Goal: Information Seeking & Learning: Learn about a topic

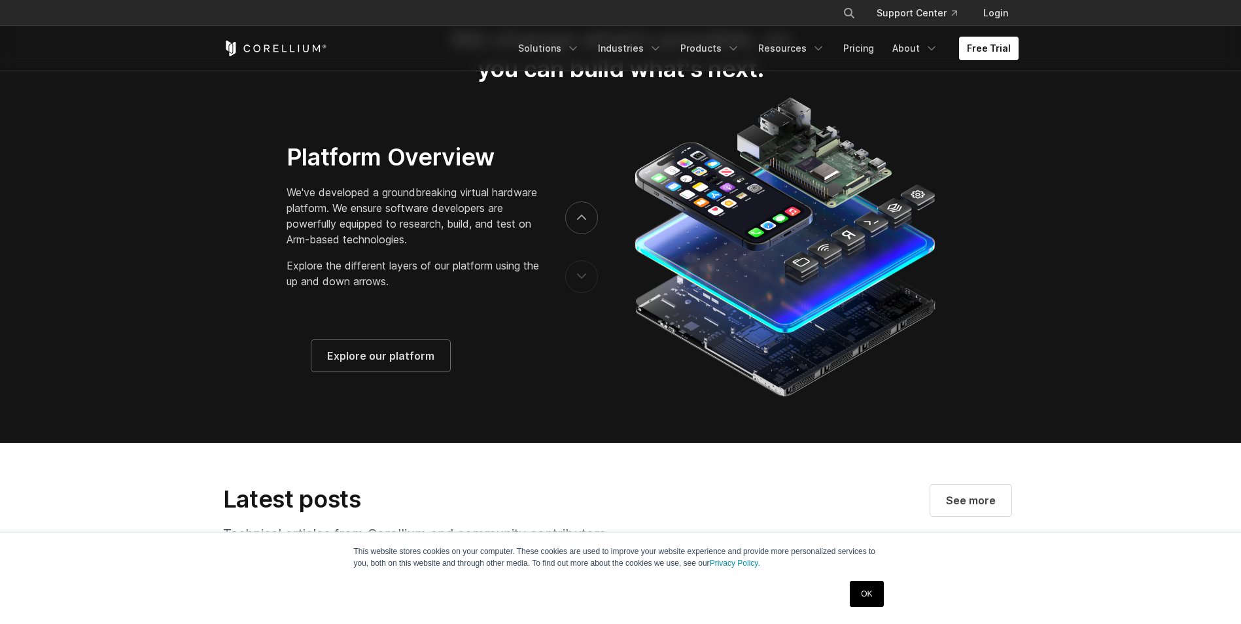
scroll to position [2158, 0]
click at [589, 230] on button "next" at bounding box center [581, 218] width 33 height 33
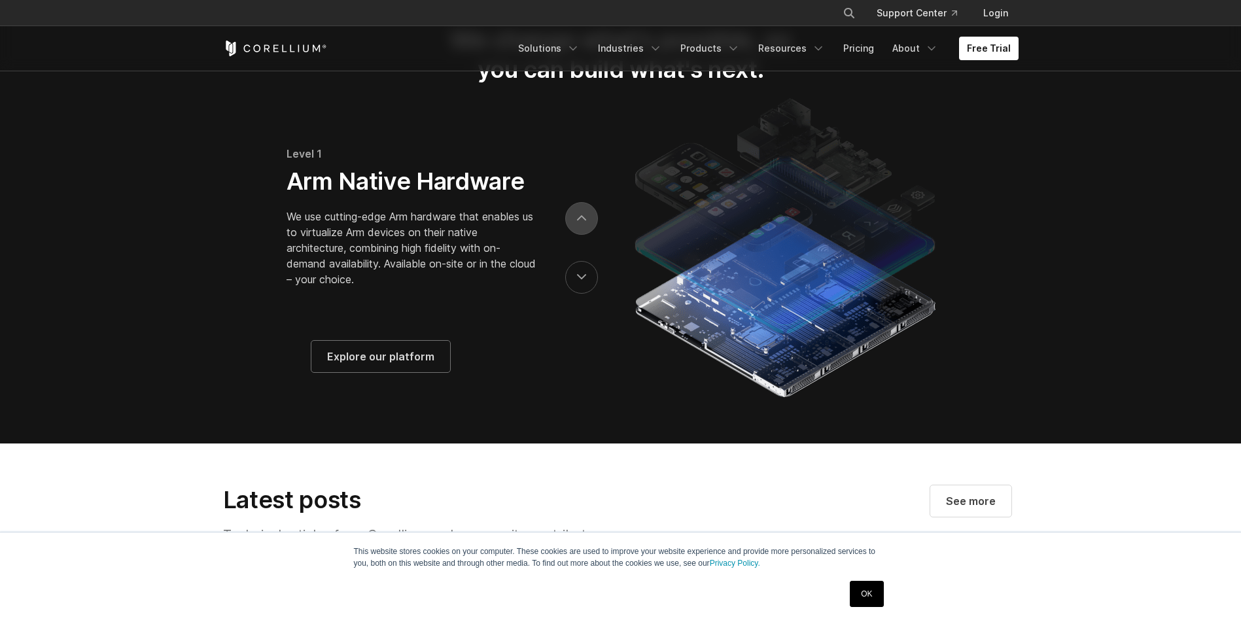
click at [587, 233] on button "next" at bounding box center [581, 218] width 33 height 33
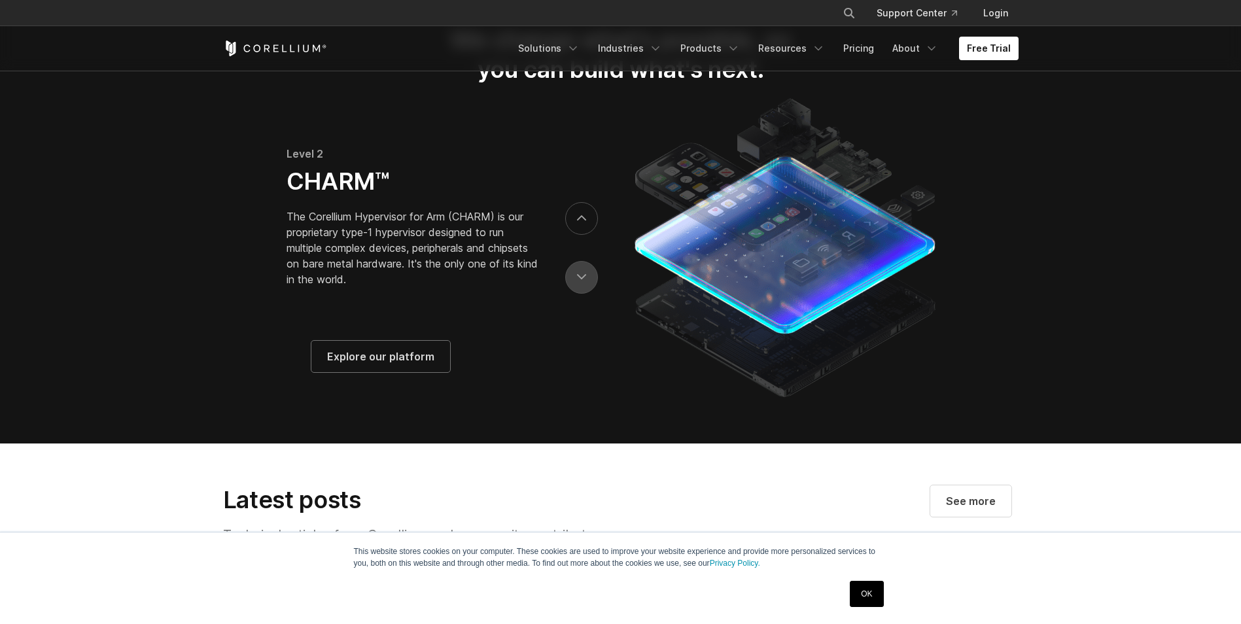
click at [577, 280] on icon "previous" at bounding box center [581, 277] width 9 height 6
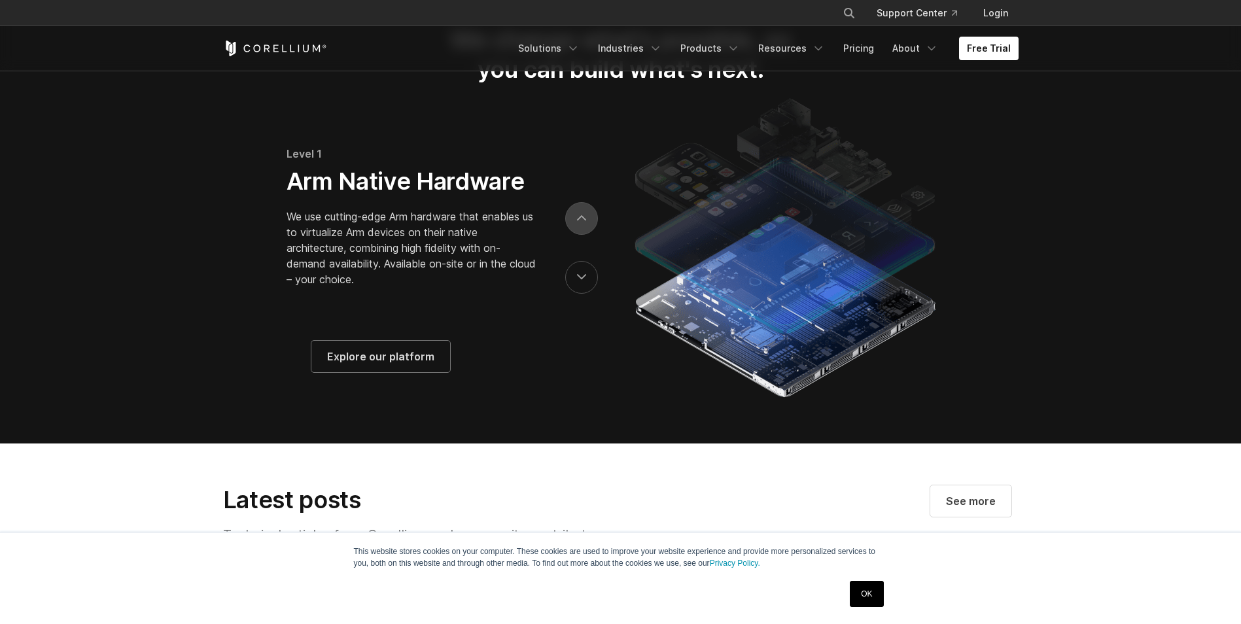
click at [580, 235] on button "next" at bounding box center [581, 218] width 33 height 33
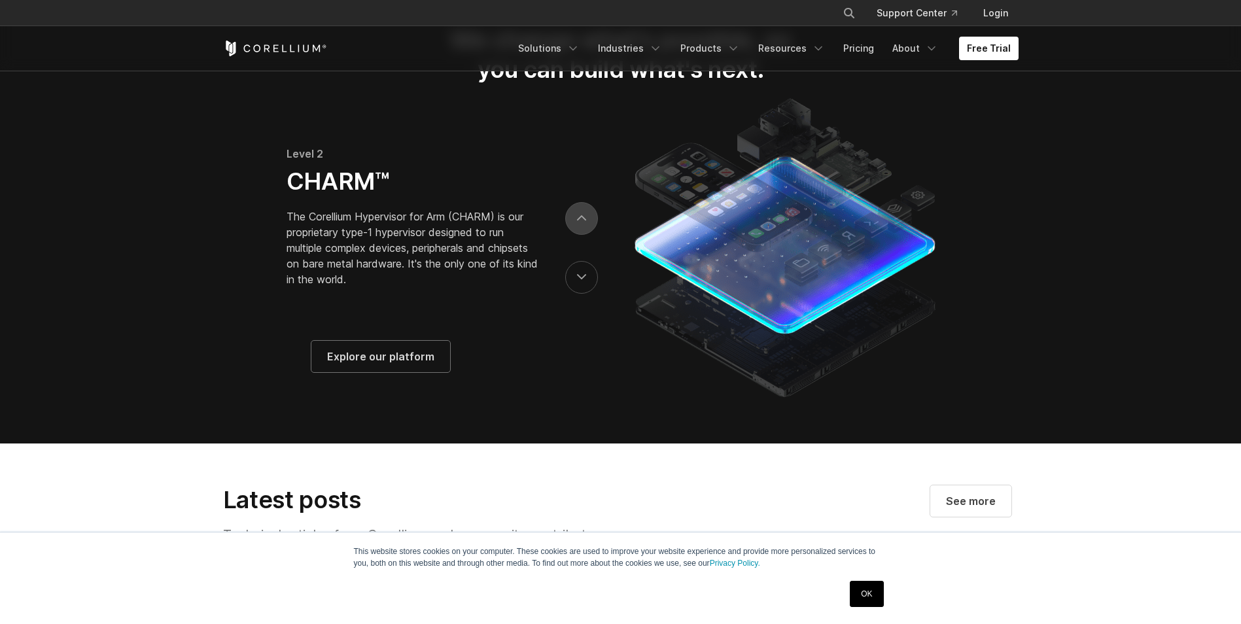
click at [580, 235] on button "next" at bounding box center [581, 218] width 33 height 33
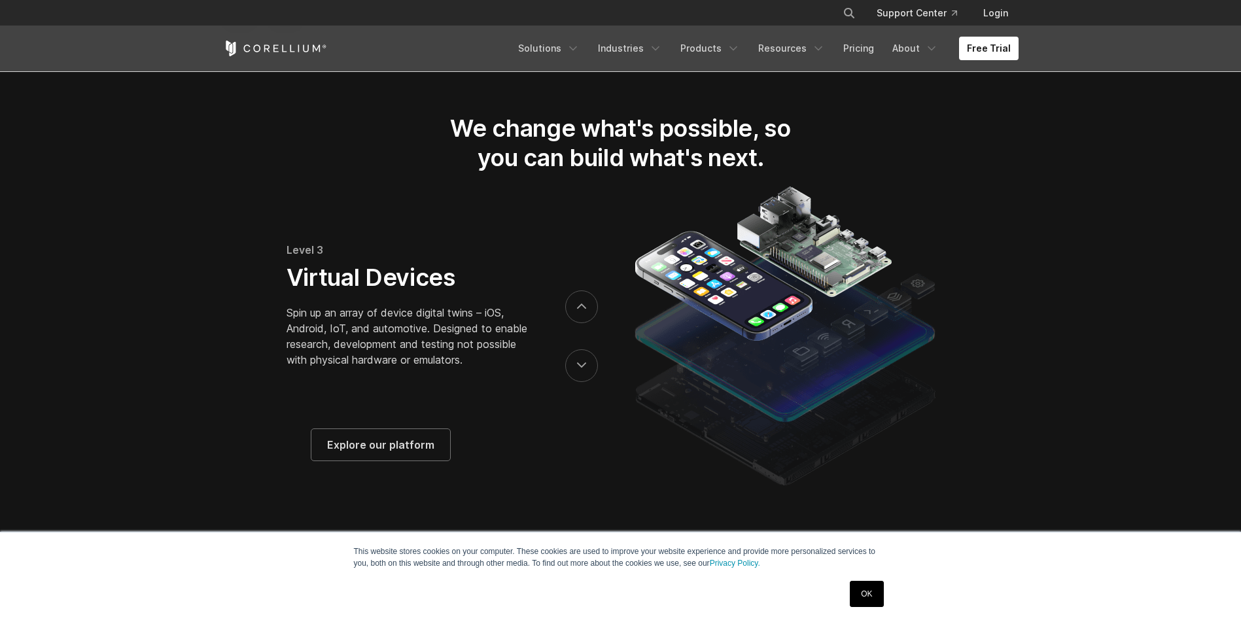
scroll to position [2093, 0]
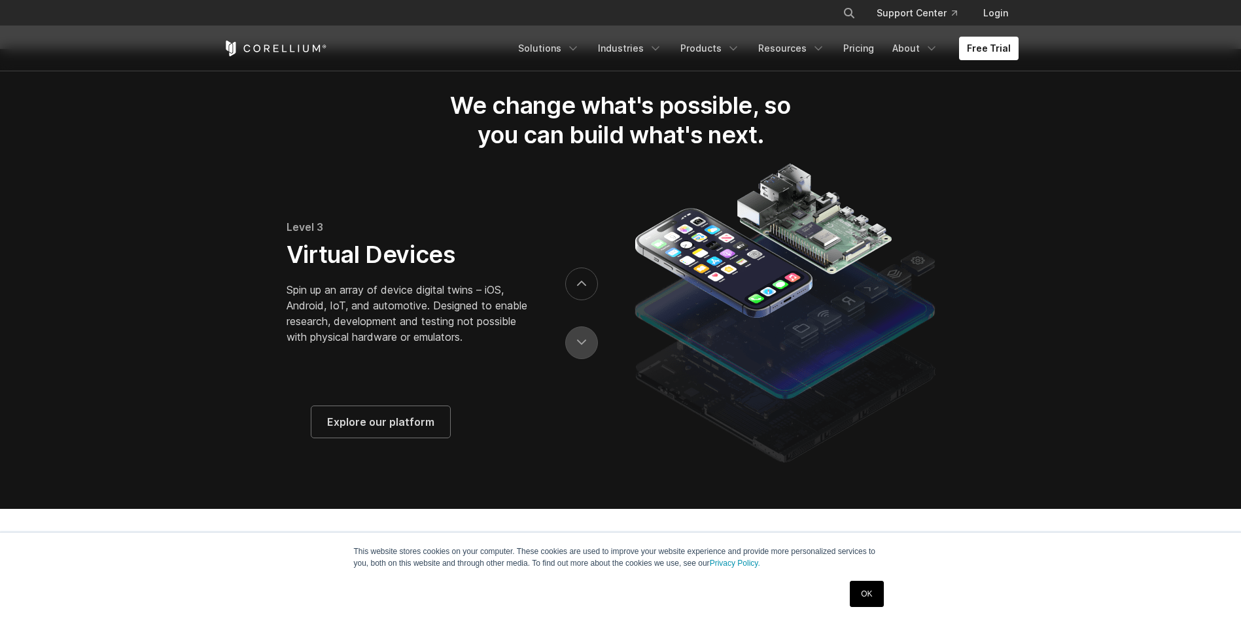
click at [578, 358] on button "previous" at bounding box center [581, 342] width 33 height 33
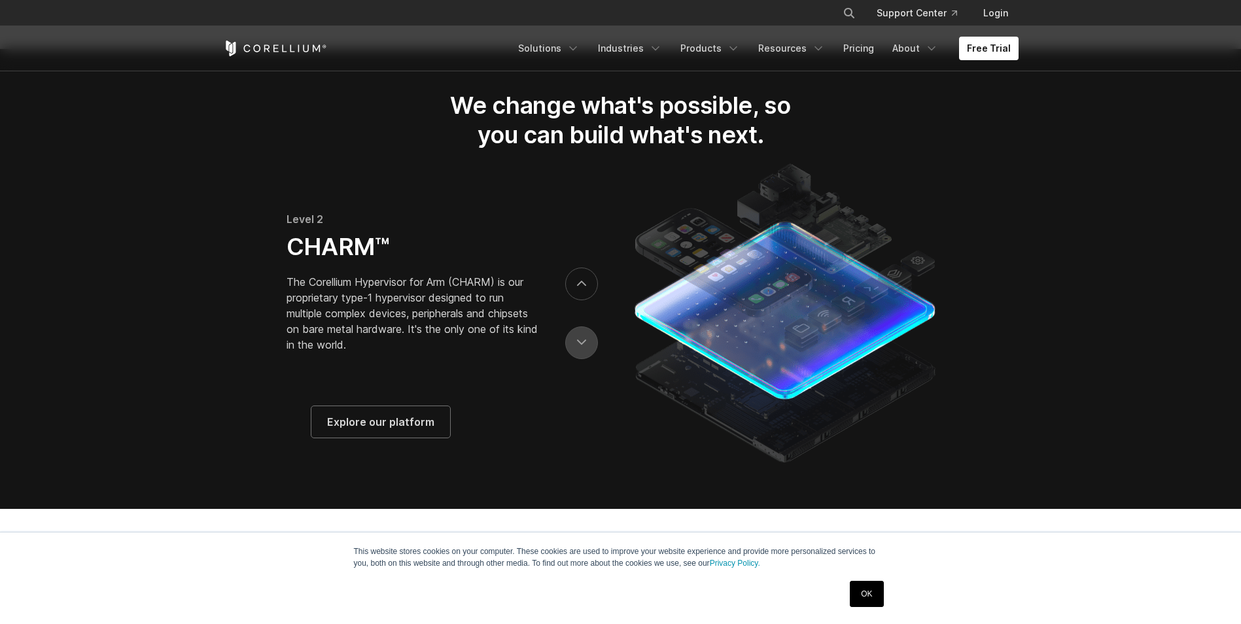
click at [578, 358] on button "previous" at bounding box center [581, 342] width 33 height 33
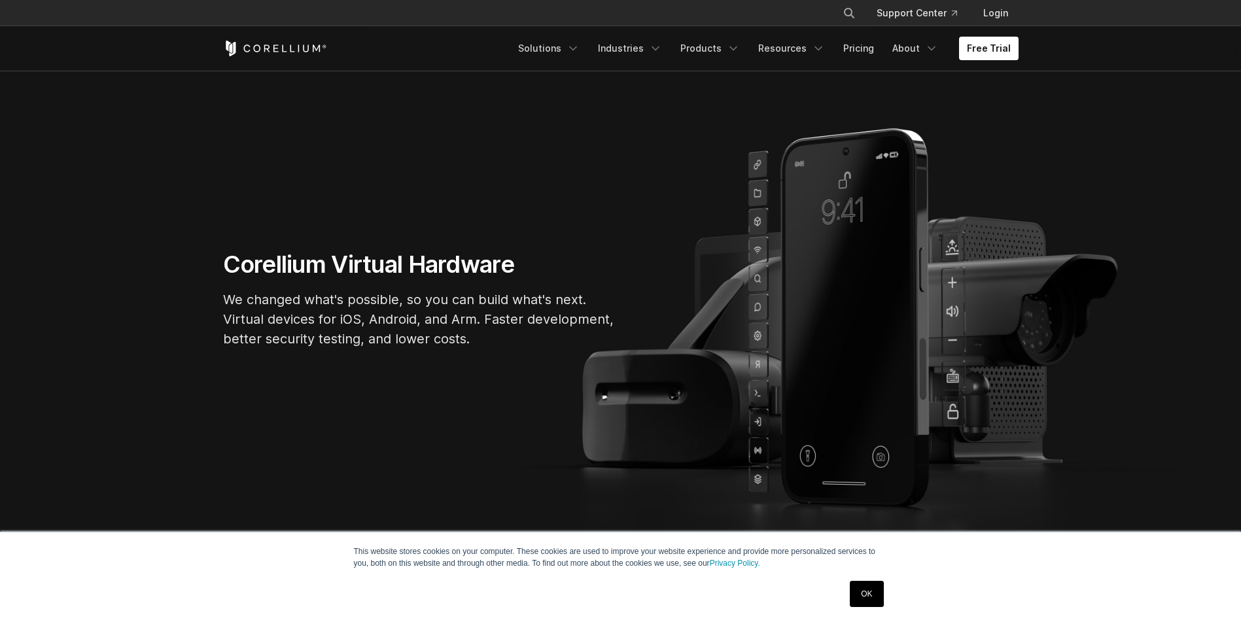
scroll to position [46, 0]
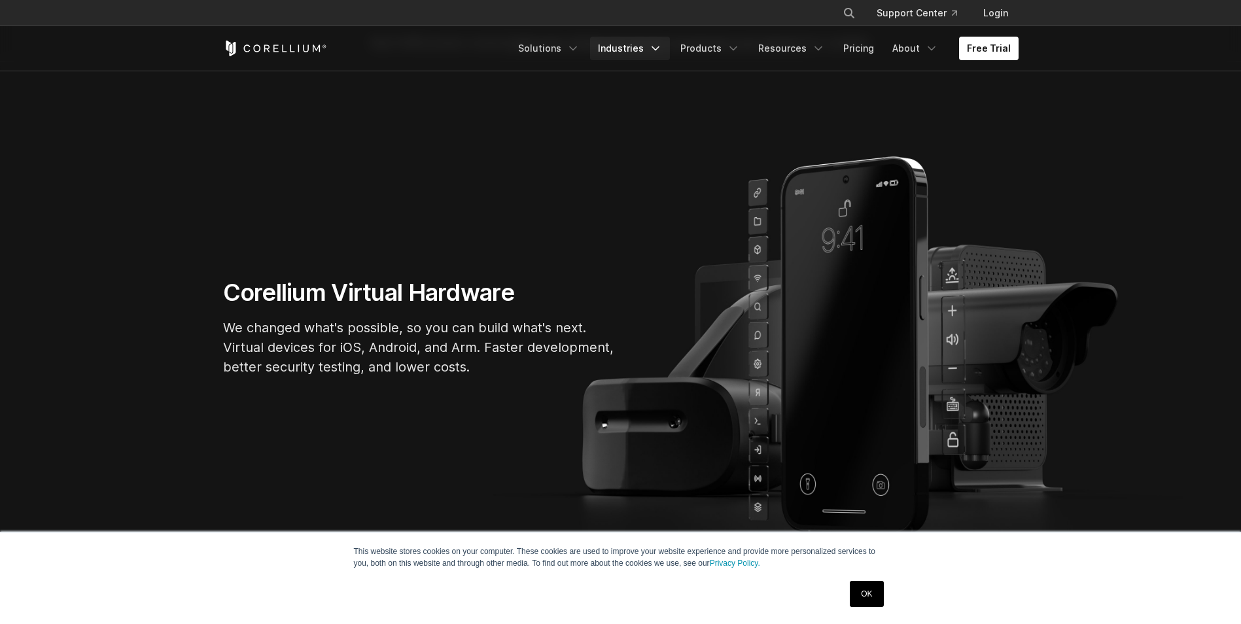
click at [610, 46] on link "Industries" at bounding box center [630, 49] width 80 height 24
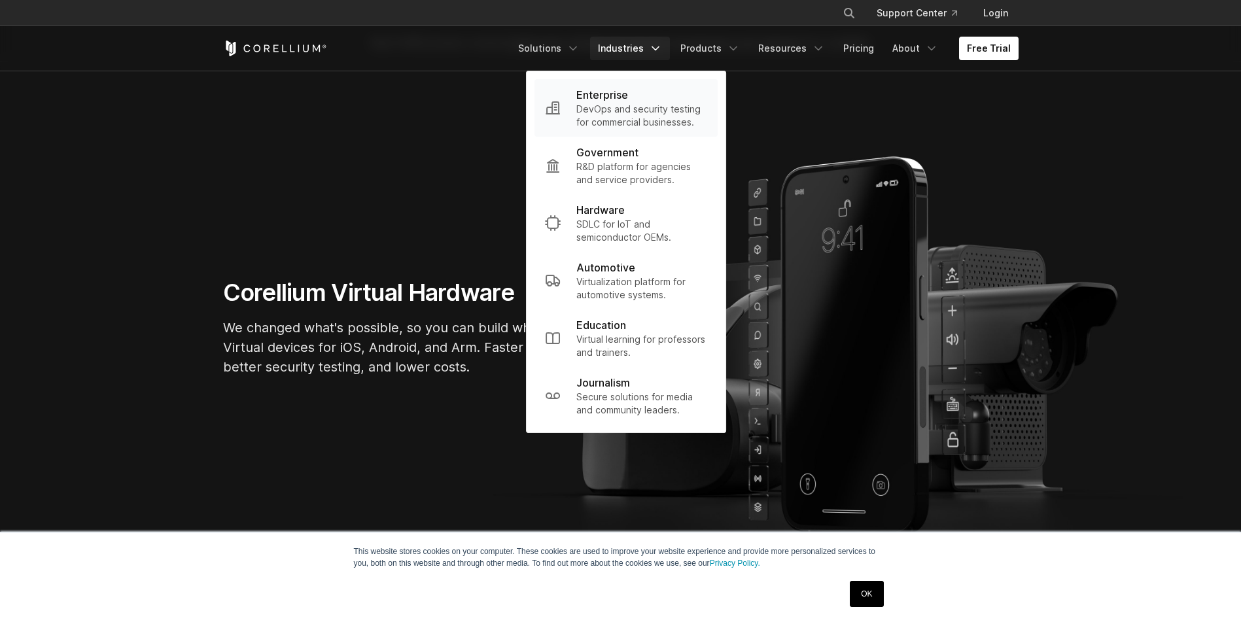
click at [610, 103] on p "DevOps and security testing for commercial businesses." at bounding box center [641, 116] width 131 height 26
